Goal: Navigation & Orientation: Find specific page/section

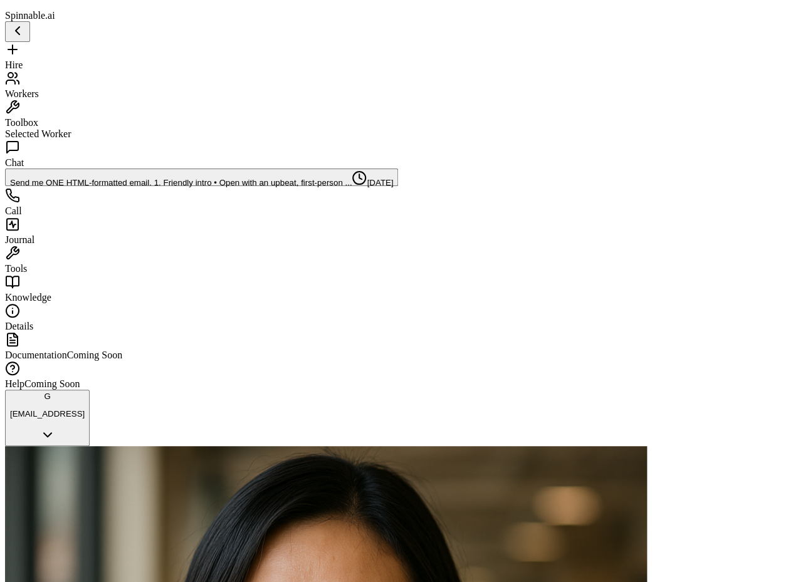
scroll to position [543, 0]
click at [66, 96] on div "Workers" at bounding box center [404, 85] width 798 height 29
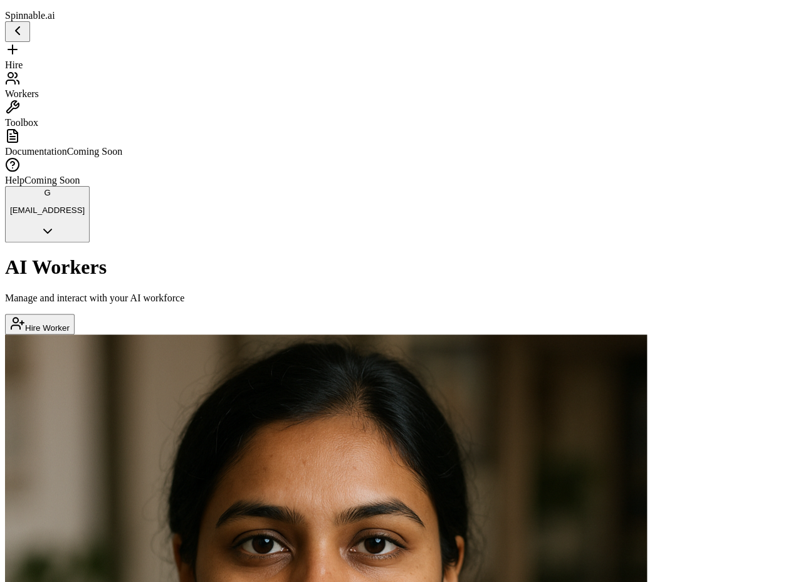
click at [38, 117] on span "Toolbox" at bounding box center [21, 122] width 33 height 11
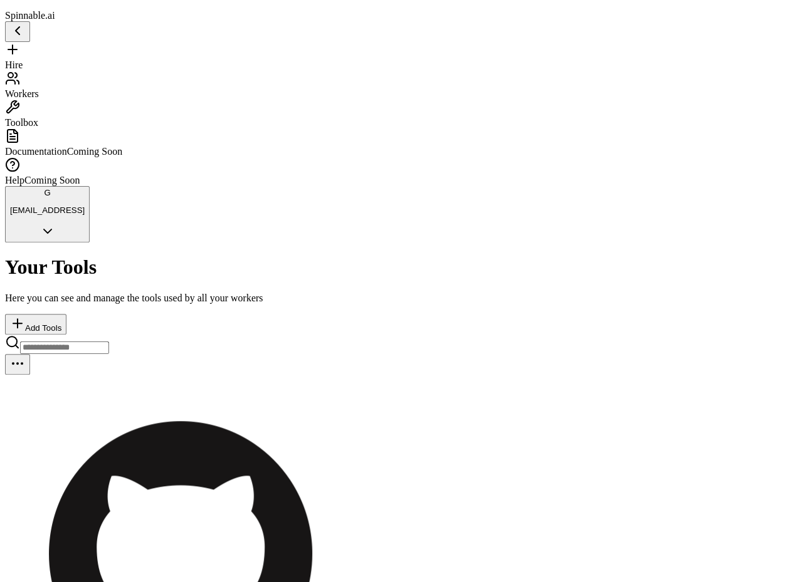
click at [39, 91] on span "Workers" at bounding box center [22, 93] width 34 height 11
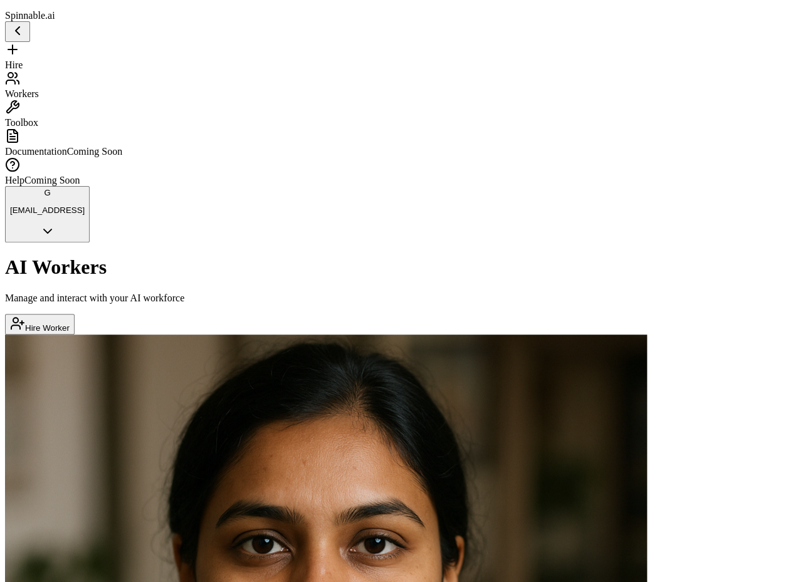
click at [38, 117] on span "Toolbox" at bounding box center [21, 122] width 33 height 11
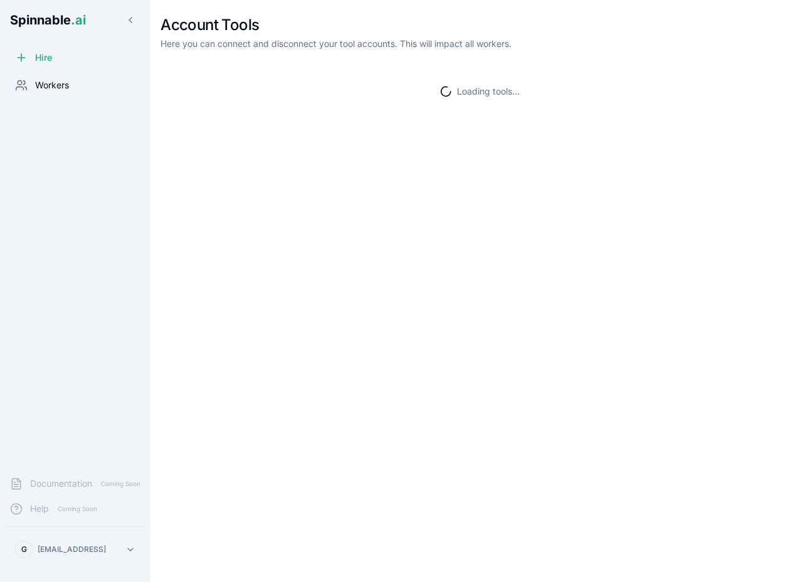
click at [65, 86] on span "Workers" at bounding box center [52, 85] width 34 height 13
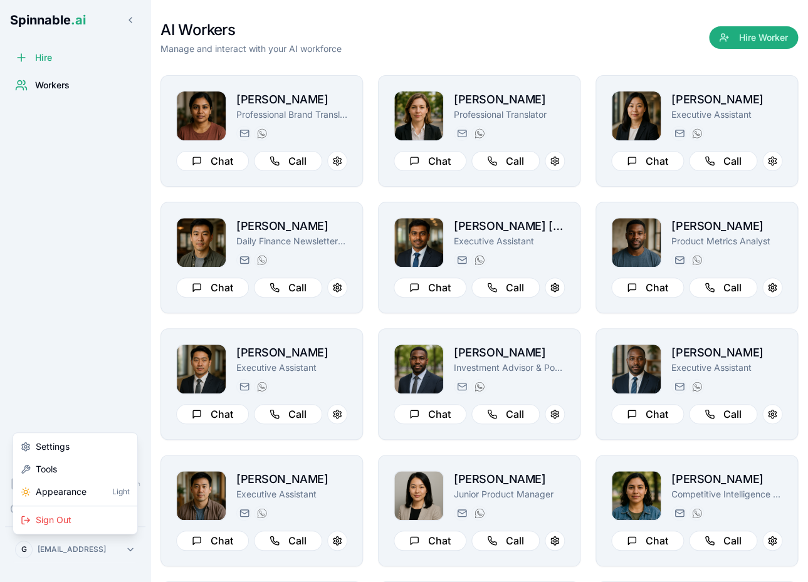
click at [84, 543] on html "Spinnable .ai Hire Workers Documentation Coming Soon Help Coming Soon G gil@spi…" at bounding box center [404, 291] width 808 height 582
click at [122, 379] on html "Spinnable .ai Hire Workers Documentation Coming Soon Help Coming Soon G gil@spi…" at bounding box center [404, 291] width 808 height 582
